Goal: Task Accomplishment & Management: Use online tool/utility

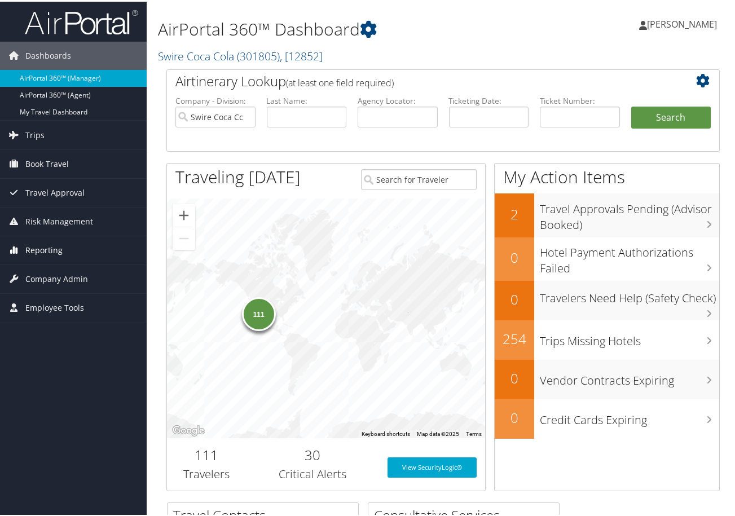
click at [47, 251] on span "Reporting" at bounding box center [43, 249] width 37 height 28
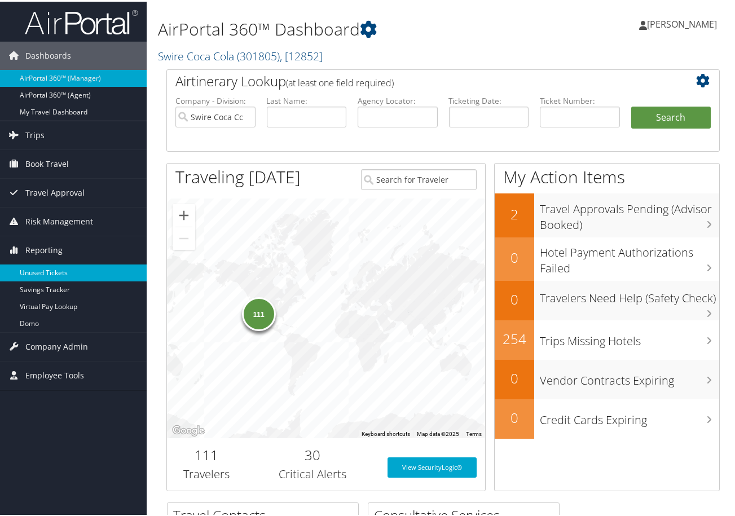
click at [47, 271] on link "Unused Tickets" at bounding box center [73, 271] width 147 height 17
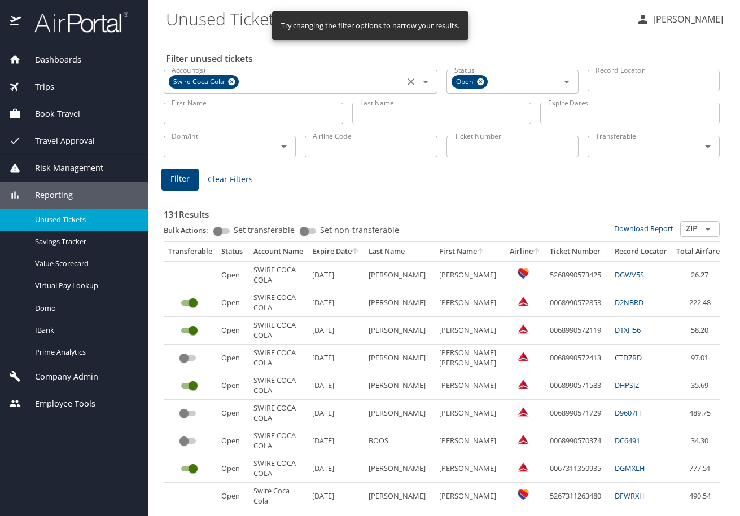
click at [229, 80] on icon at bounding box center [231, 81] width 7 height 7
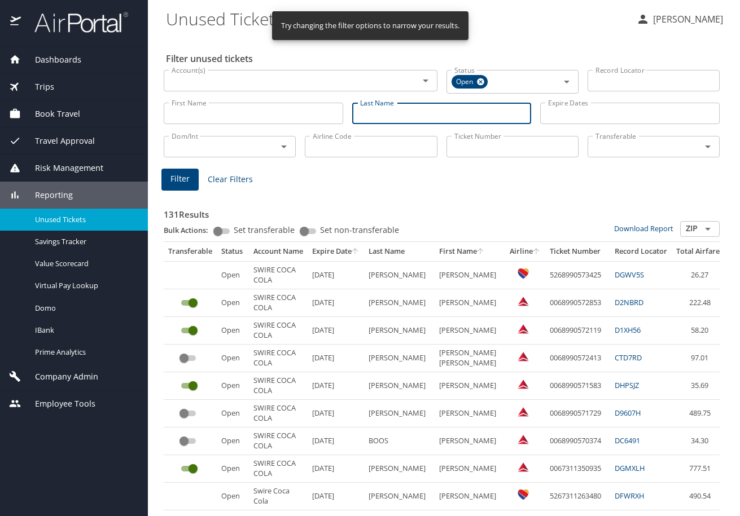
paste input "ARKOOSH"
type input "ARKOOSH"
click at [183, 187] on button "Filter" at bounding box center [179, 180] width 37 height 22
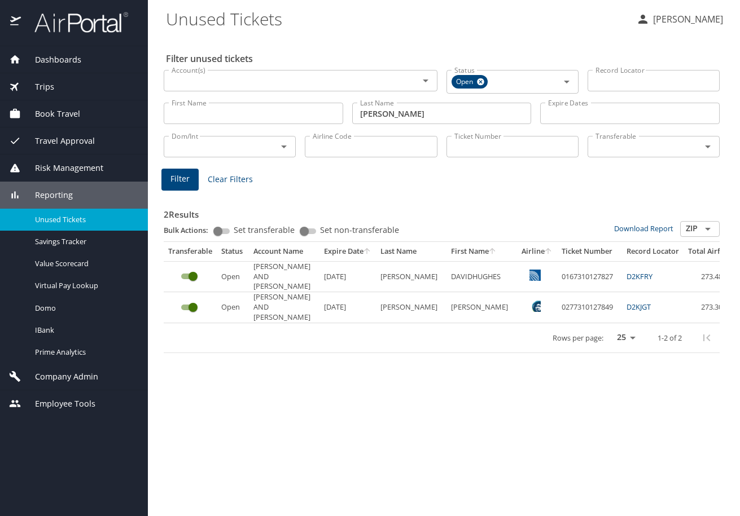
click at [212, 81] on input "Account(s)" at bounding box center [284, 80] width 234 height 15
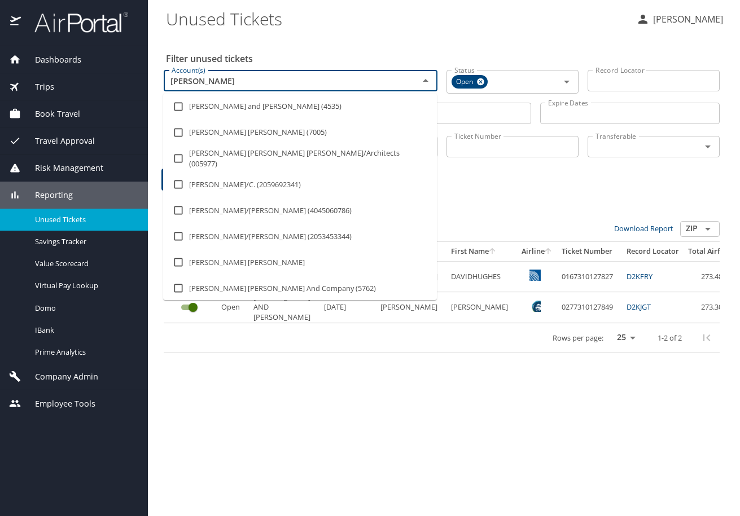
type input "PARSONS"
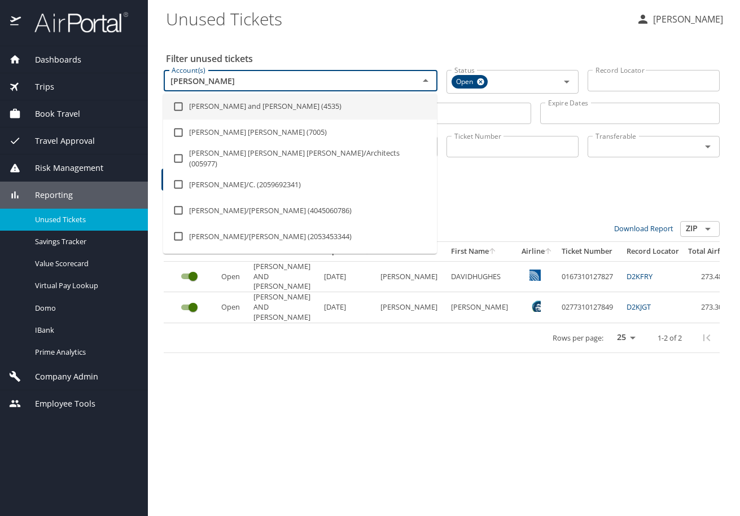
click at [179, 109] on input "checkbox" at bounding box center [178, 106] width 21 height 21
checkbox input "true"
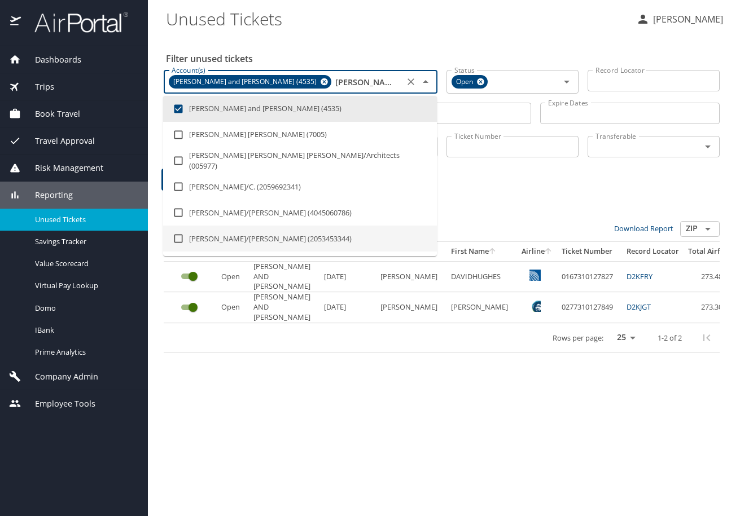
type input "PARSONS"
drag, startPoint x: 196, startPoint y: 385, endPoint x: 188, endPoint y: 327, distance: 58.7
click at [196, 383] on div "Filter unused tickets Account(s) Parsons Behle and Latimer (4535) Account(s) St…" at bounding box center [444, 276] width 556 height 480
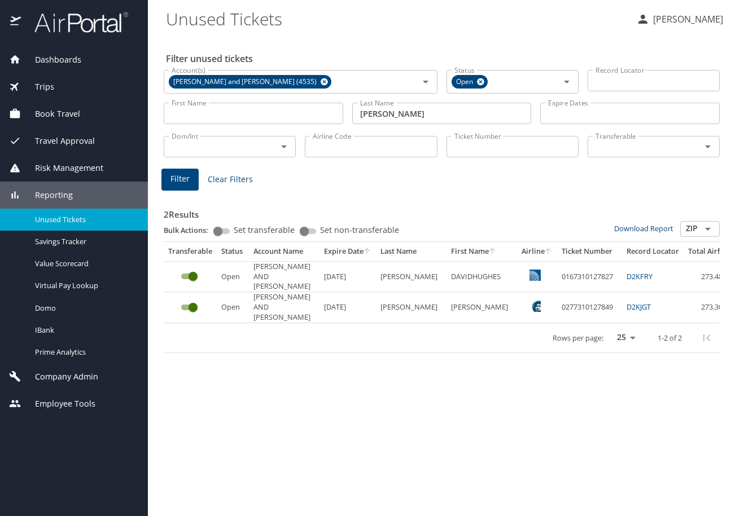
click at [178, 181] on span "Filter" at bounding box center [179, 179] width 19 height 14
drag, startPoint x: 525, startPoint y: 306, endPoint x: 580, endPoint y: 306, distance: 54.7
click at [580, 306] on td "0277310127849" at bounding box center [589, 307] width 65 height 30
copy td "0277310127849"
